Goal: Transaction & Acquisition: Purchase product/service

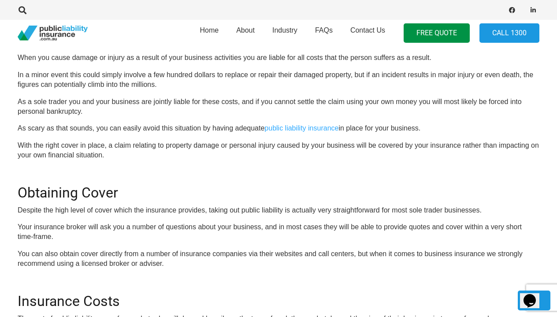
scroll to position [392, 0]
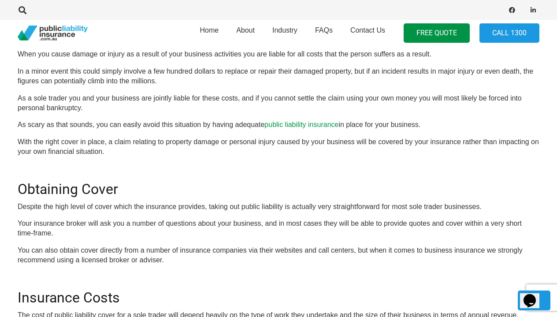
click at [289, 123] on link "public liability insurance" at bounding box center [301, 124] width 74 height 7
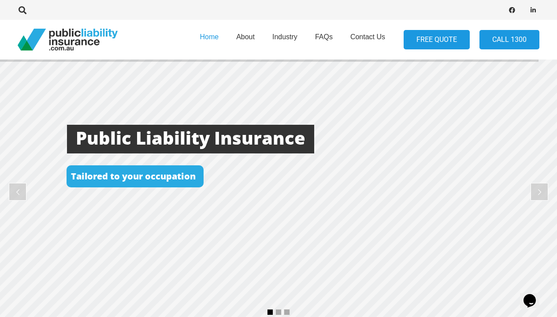
click at [446, 40] on link "FREE QUOTE" at bounding box center [437, 40] width 66 height 20
